Goal: Transaction & Acquisition: Purchase product/service

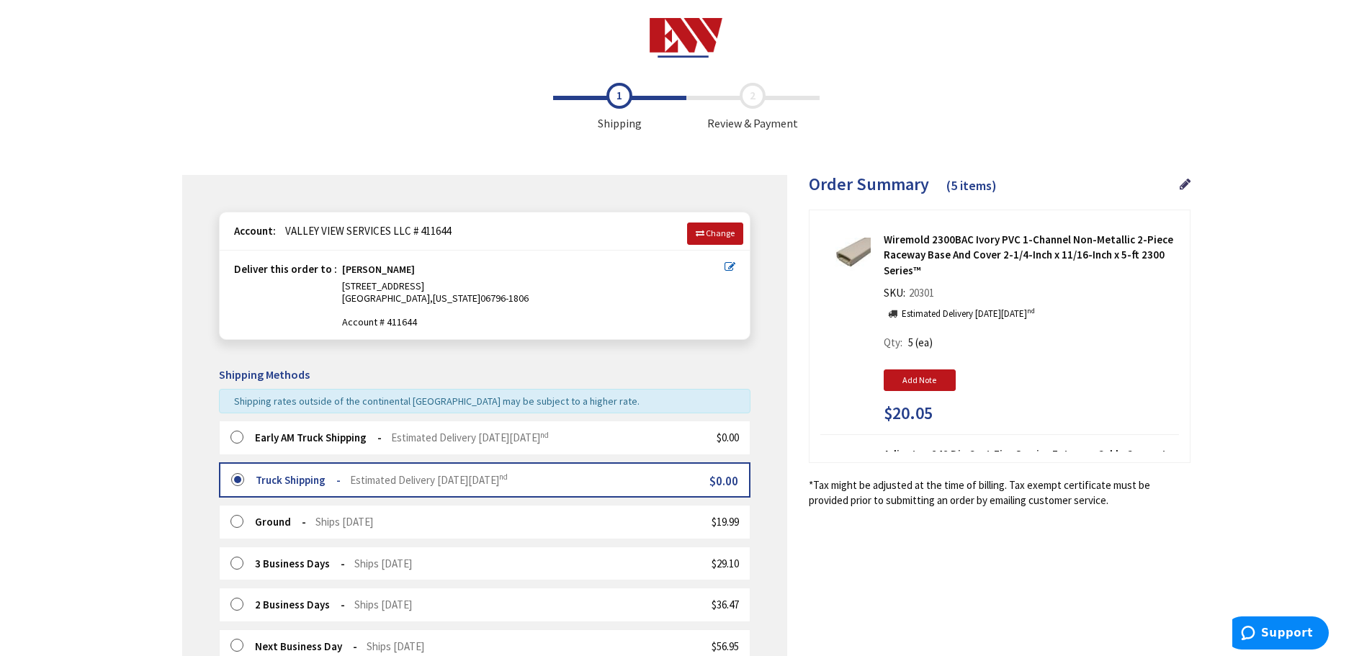
click at [539, 444] on div "Early AM Truck Shipping Estimated Delivery on Thursday, October 2 nd" at bounding box center [402, 437] width 294 height 15
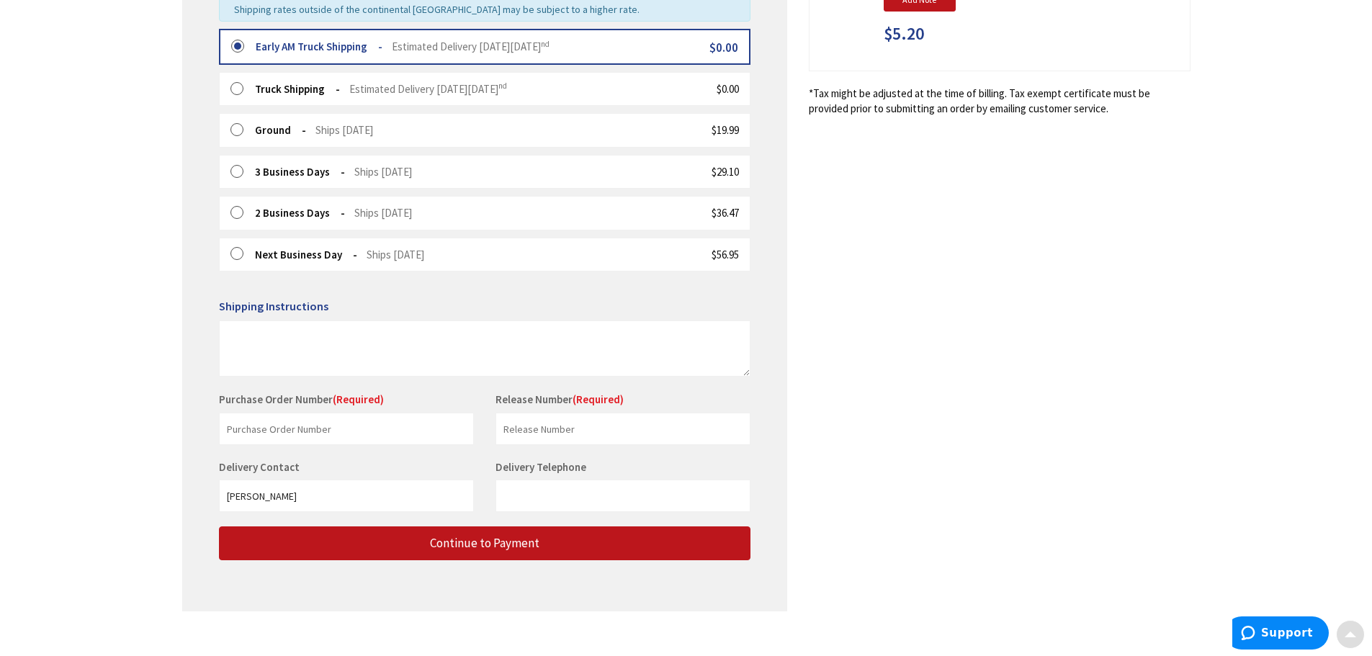
scroll to position [408, 0]
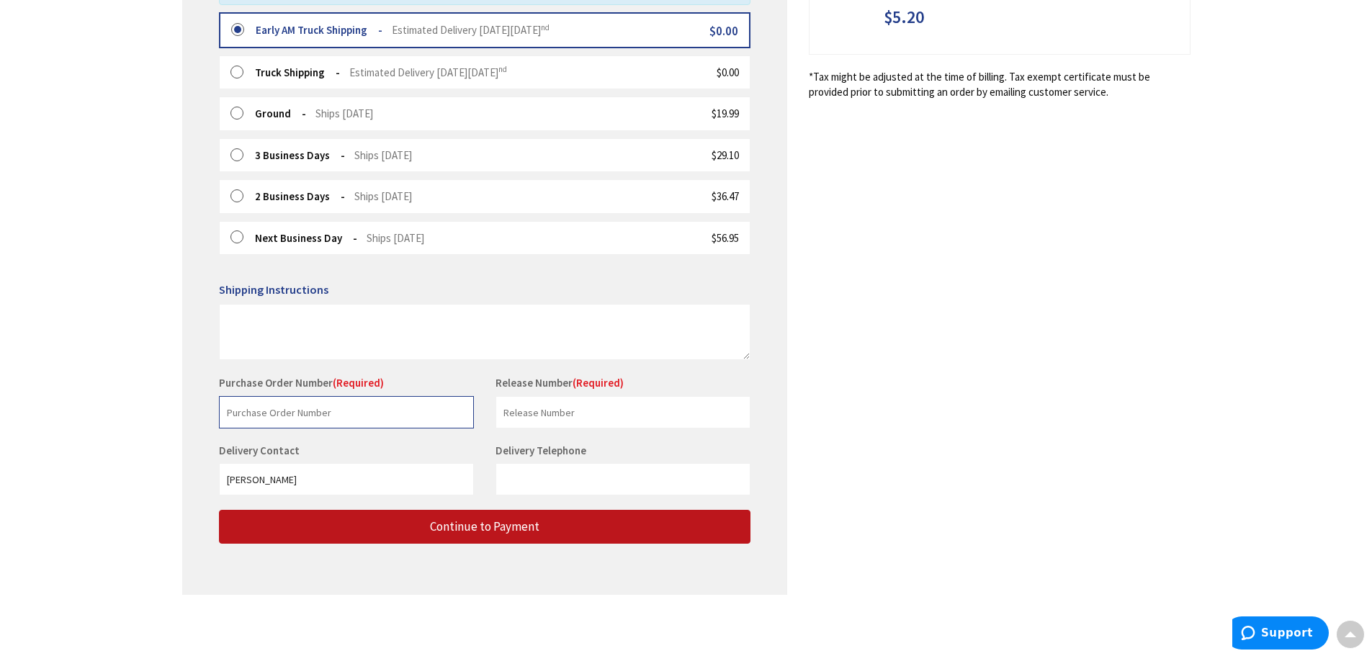
click at [366, 417] on input "text" at bounding box center [346, 412] width 255 height 32
type input "shop"
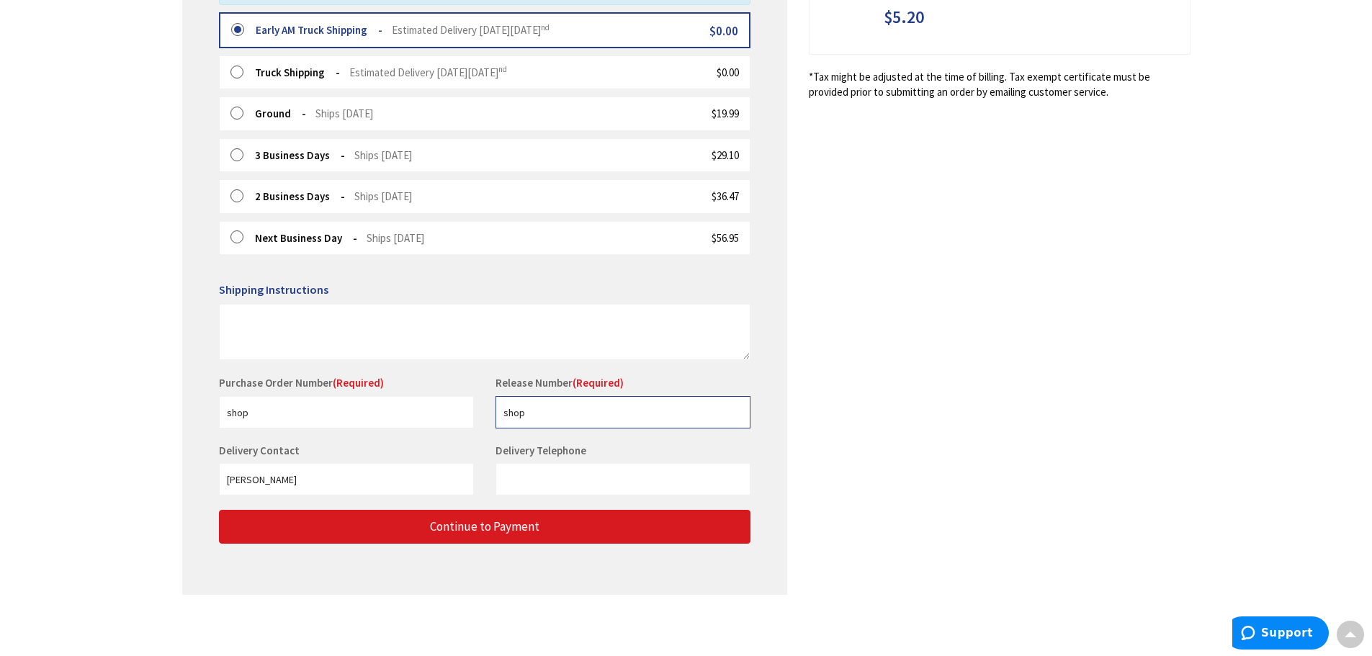
type input "shop"
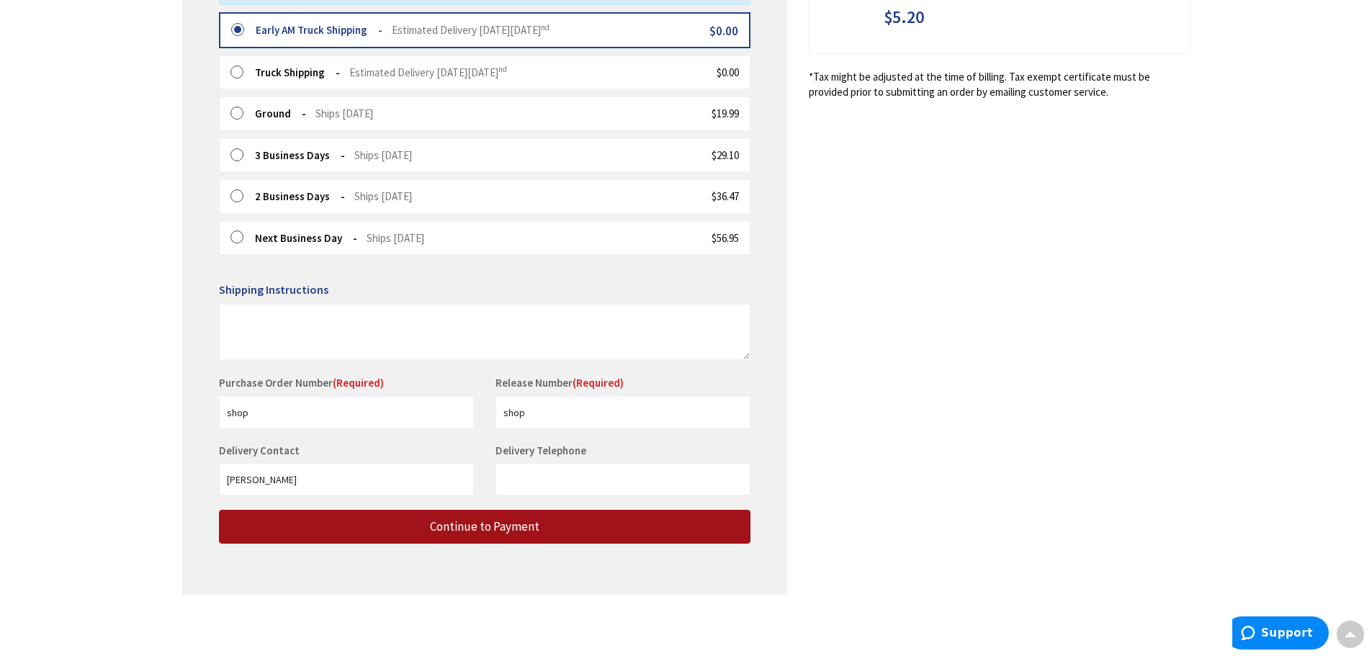
click at [550, 526] on button "Continue to Payment" at bounding box center [485, 527] width 532 height 34
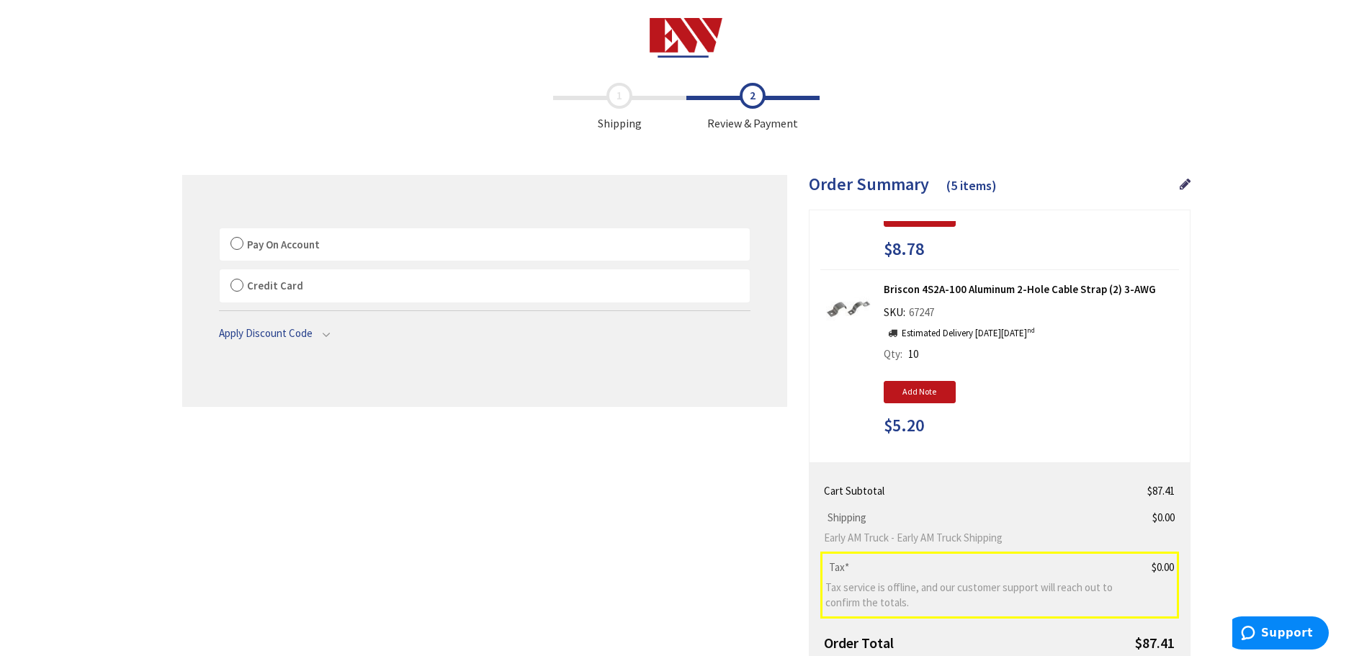
click at [277, 248] on span "Pay On Account" at bounding box center [283, 245] width 73 height 14
click at [220, 231] on input "Pay On Account" at bounding box center [220, 231] width 0 height 0
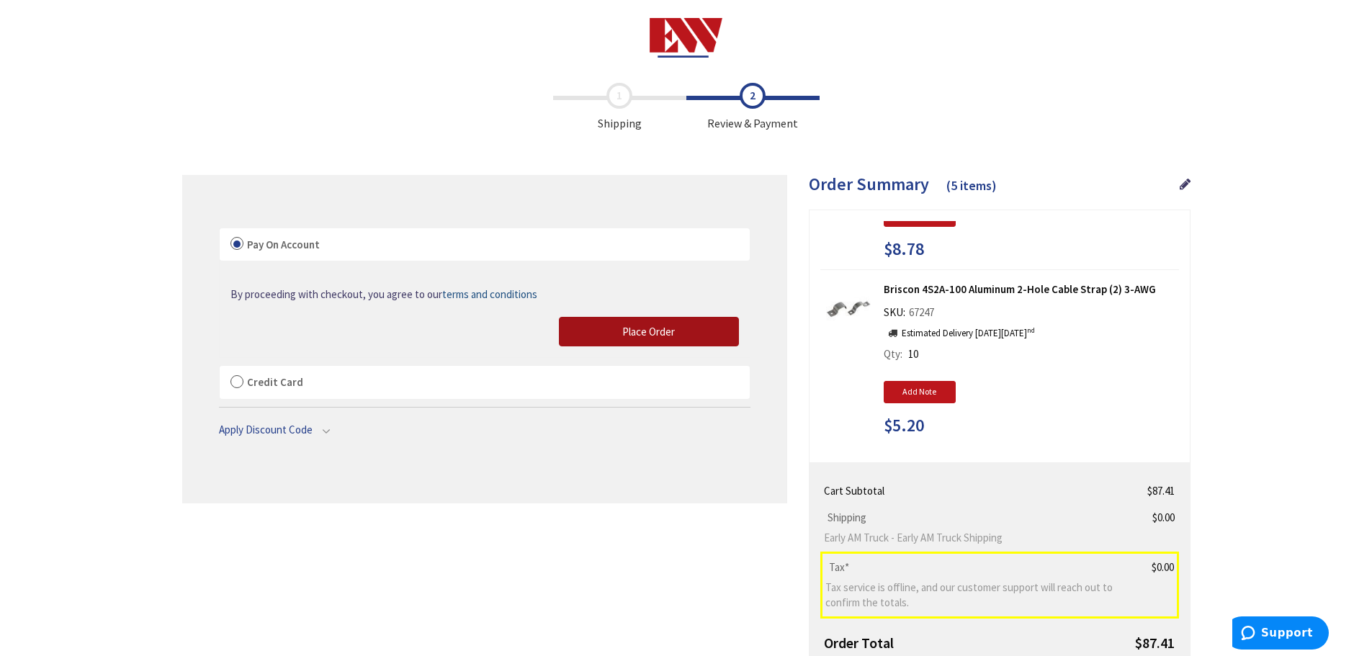
drag, startPoint x: 656, startPoint y: 328, endPoint x: 1242, endPoint y: 12, distance: 666.4
click at [656, 328] on span "Place Order" at bounding box center [648, 332] width 53 height 14
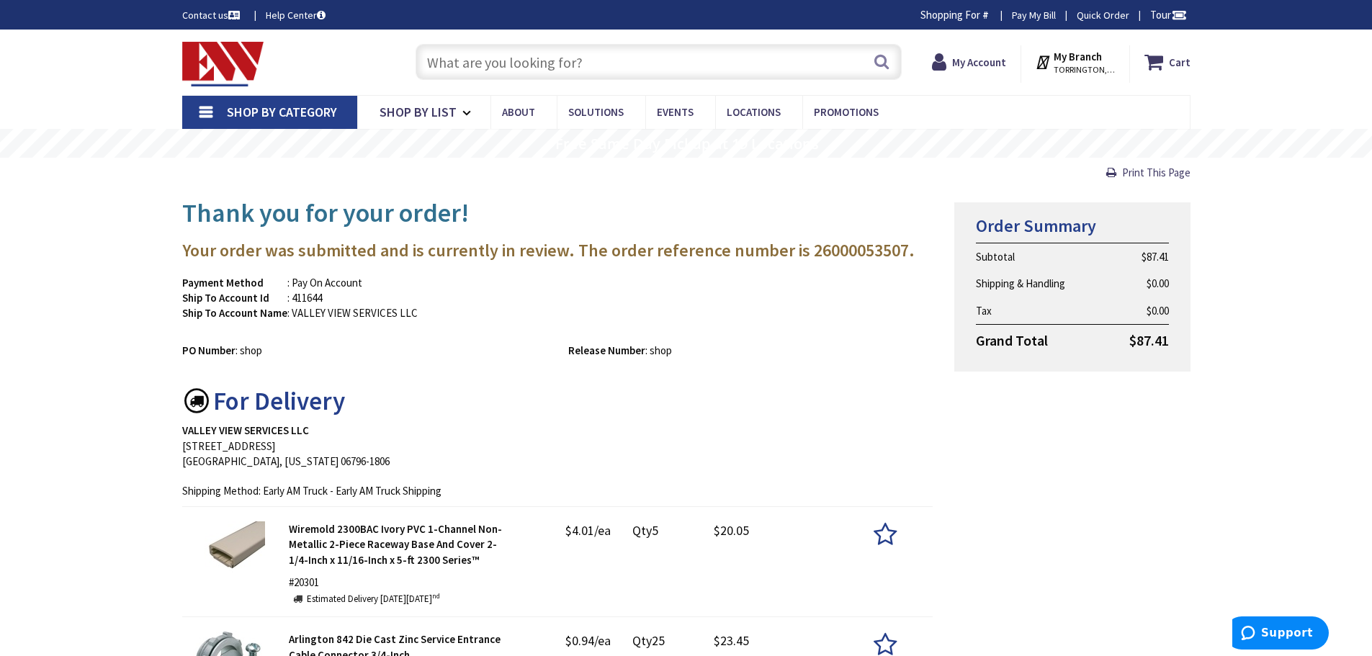
type input "[STREET_ADDRESS]"
